Goal: Task Accomplishment & Management: Manage account settings

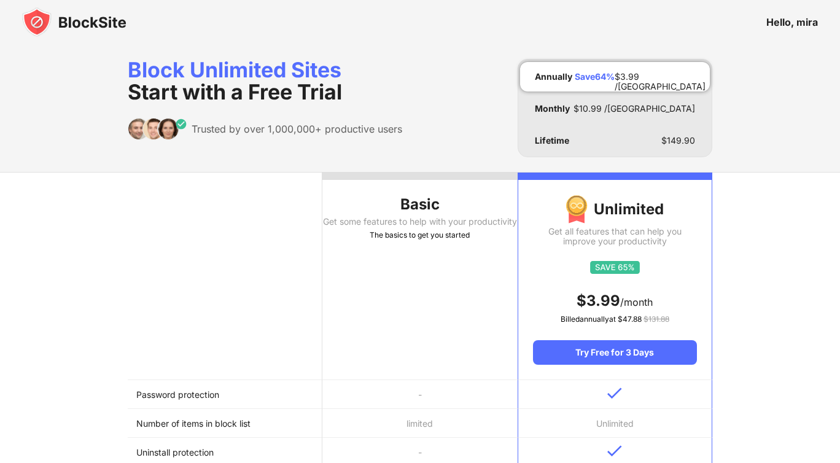
click at [79, 26] on img at bounding box center [74, 21] width 104 height 29
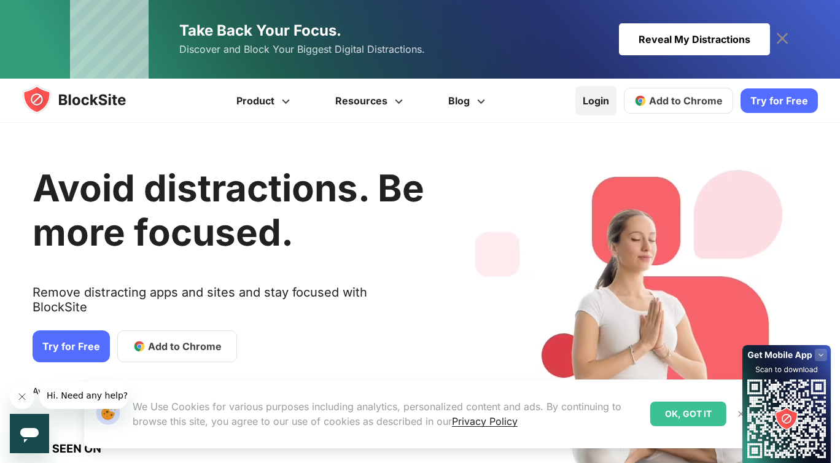
click at [600, 99] on link "Login" at bounding box center [595, 100] width 41 height 29
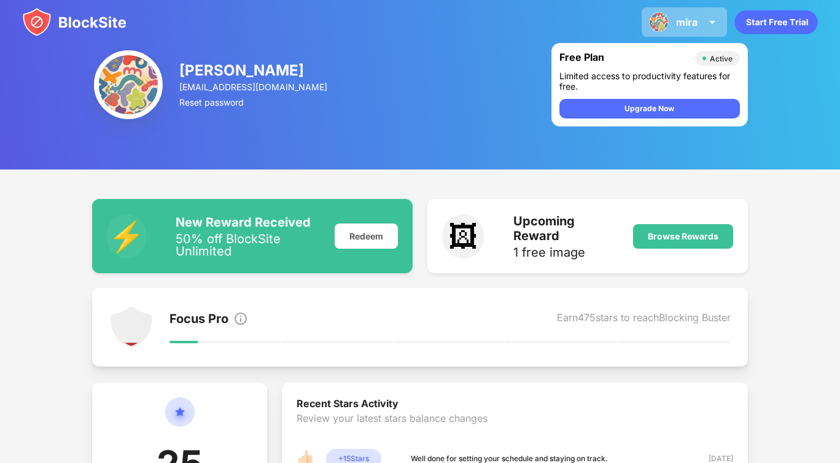
click at [656, 20] on img at bounding box center [659, 22] width 20 height 20
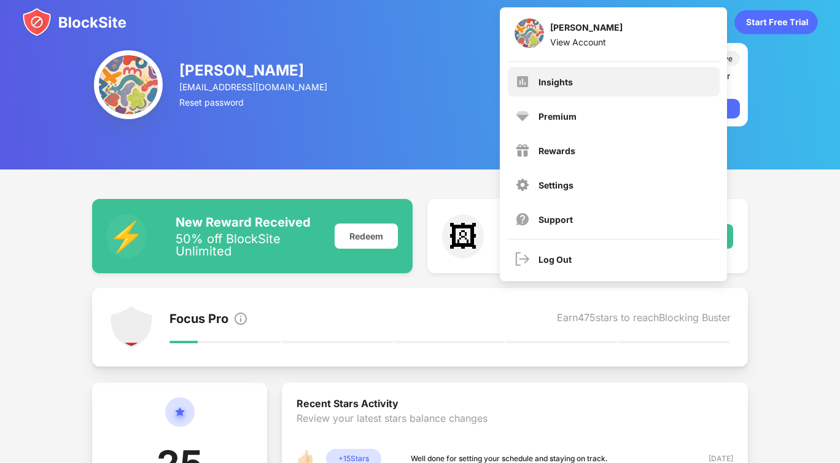
click at [591, 78] on div "Insights" at bounding box center [614, 81] width 212 height 29
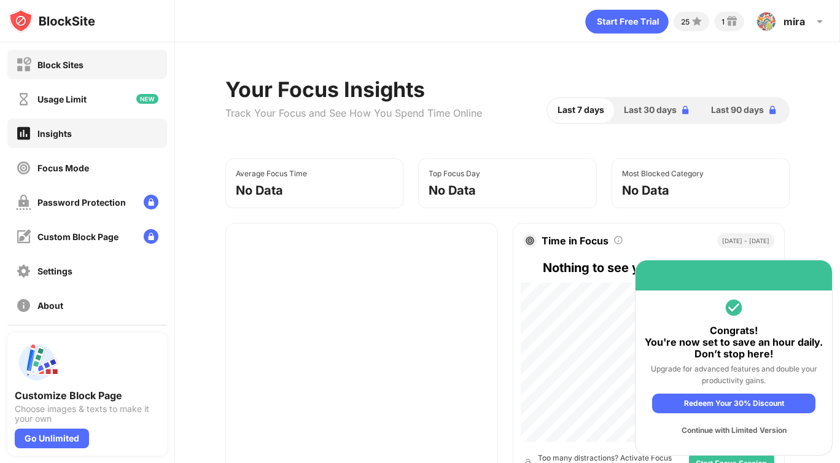
click at [76, 64] on div "Block Sites" at bounding box center [60, 65] width 46 height 10
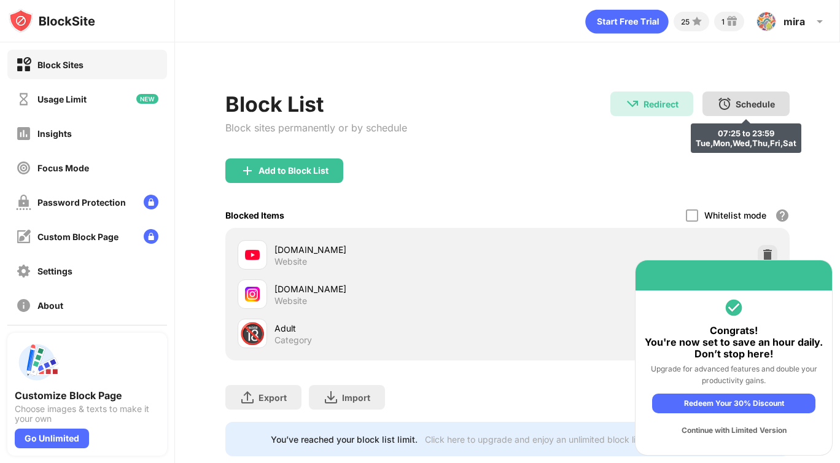
click at [743, 102] on div "Schedule" at bounding box center [754, 104] width 39 height 10
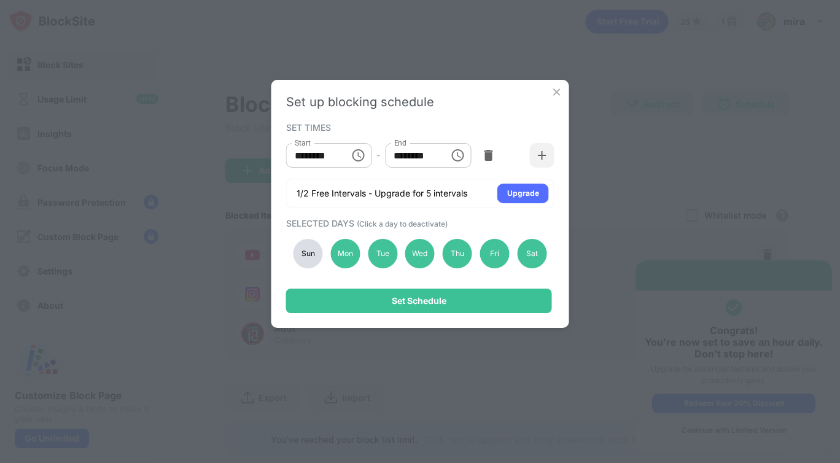
click at [301, 255] on div "Sun" at bounding box center [307, 253] width 29 height 29
click at [338, 255] on div "Mon" at bounding box center [344, 253] width 29 height 29
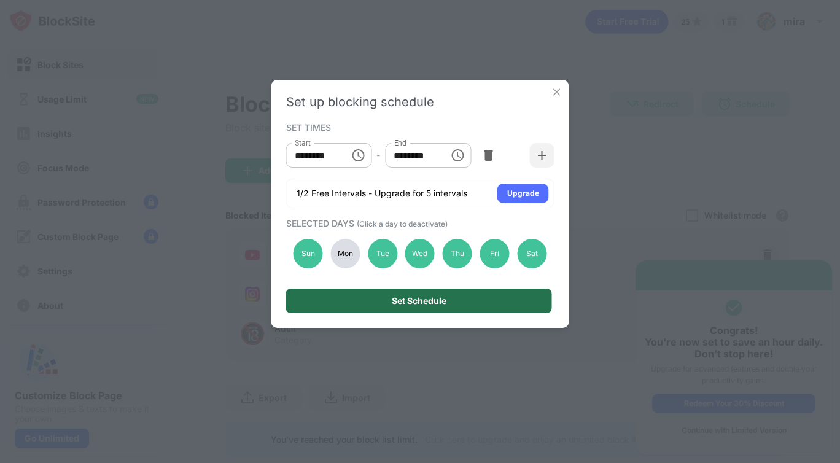
click at [341, 294] on div "Set Schedule" at bounding box center [419, 301] width 266 height 25
